Goal: Task Accomplishment & Management: Manage account settings

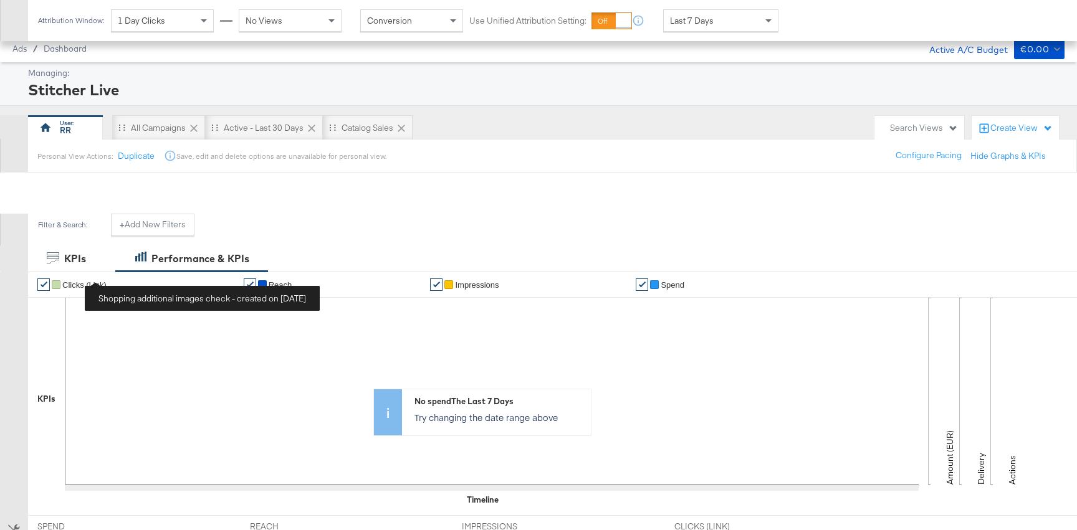
scroll to position [439, 0]
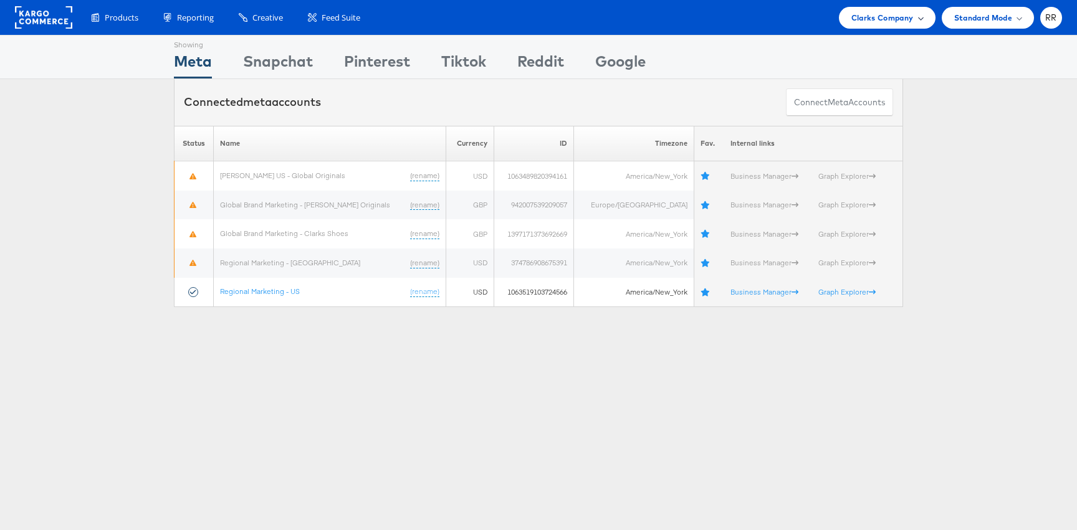
click at [870, 18] on span "Clarks Company" at bounding box center [882, 17] width 62 height 13
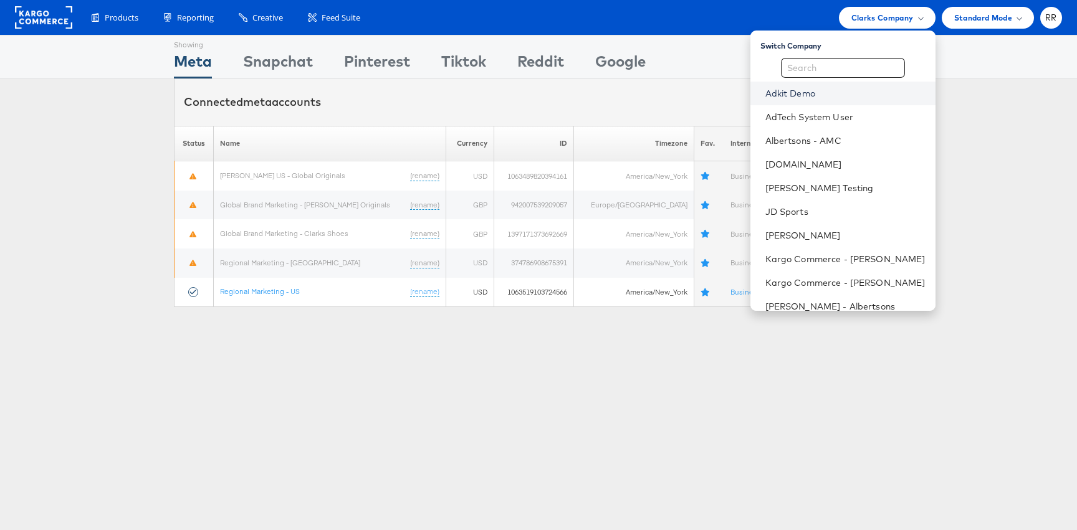
click at [825, 90] on link "Adkit Demo" at bounding box center [845, 93] width 160 height 12
